Goal: Task Accomplishment & Management: Manage account settings

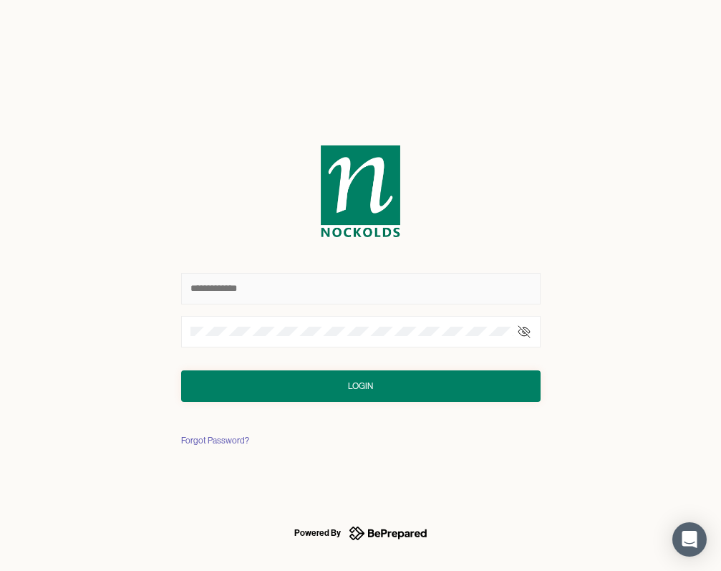
type input "**********"
click at [360, 385] on button "Login" at bounding box center [360, 386] width 359 height 32
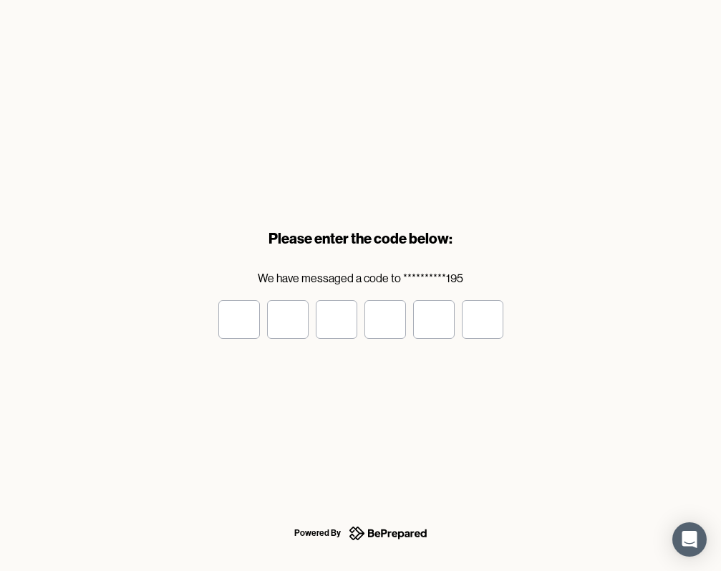
type input "*"
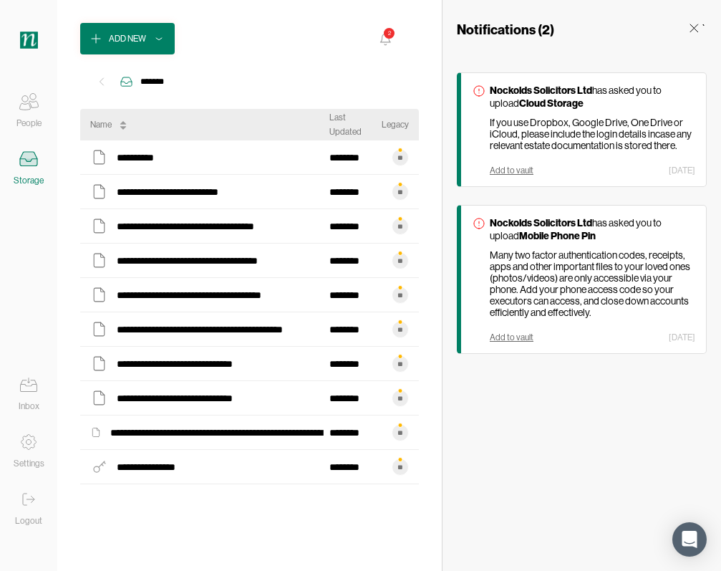
click at [32, 110] on icon at bounding box center [28, 101] width 29 height 29
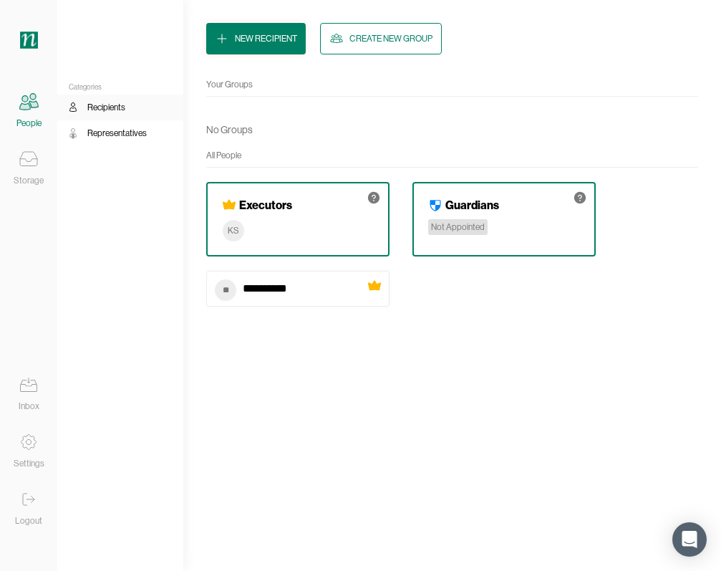
click at [30, 42] on img at bounding box center [29, 40] width 18 height 23
click at [29, 514] on div "Logout" at bounding box center [28, 520] width 27 height 14
